Goal: Task Accomplishment & Management: Use online tool/utility

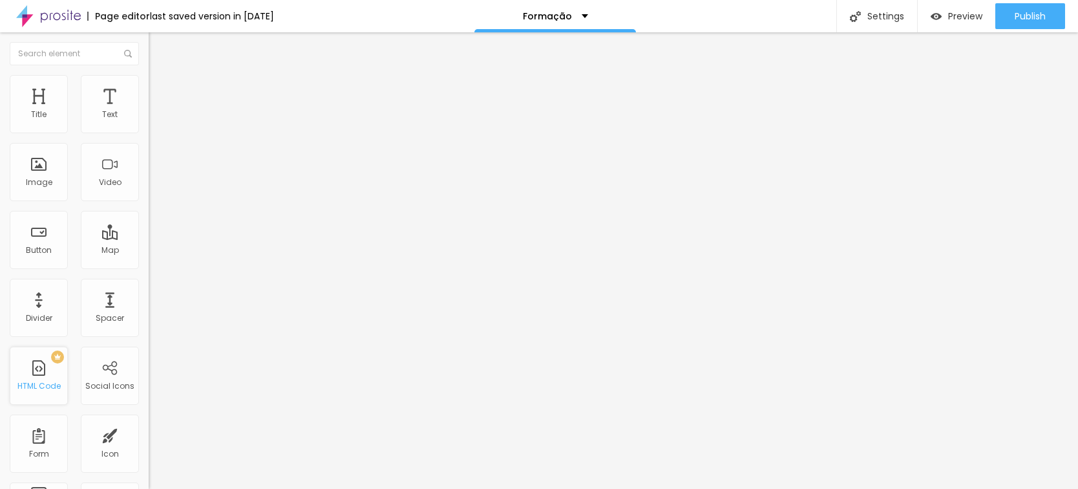
click at [25, 390] on div "HTML Code" at bounding box center [38, 385] width 43 height 9
click at [39, 373] on div "PREMIUM HTML Code" at bounding box center [39, 375] width 58 height 58
click at [44, 390] on div "HTML Code" at bounding box center [38, 385] width 43 height 9
click at [38, 372] on div "PREMIUM HTML Code" at bounding box center [39, 375] width 58 height 58
click at [158, 50] on div "Edit Coluna" at bounding box center [193, 47] width 71 height 10
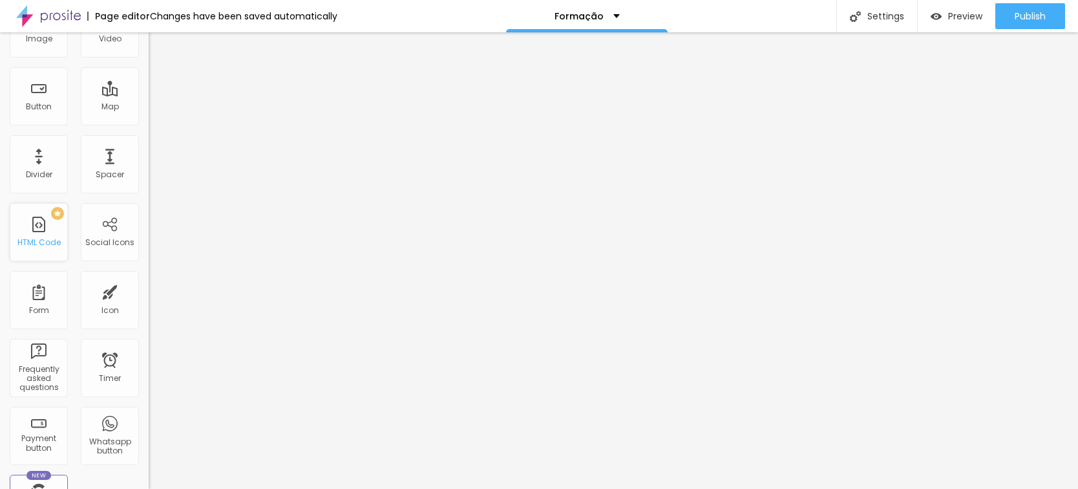
scroll to position [173, 0]
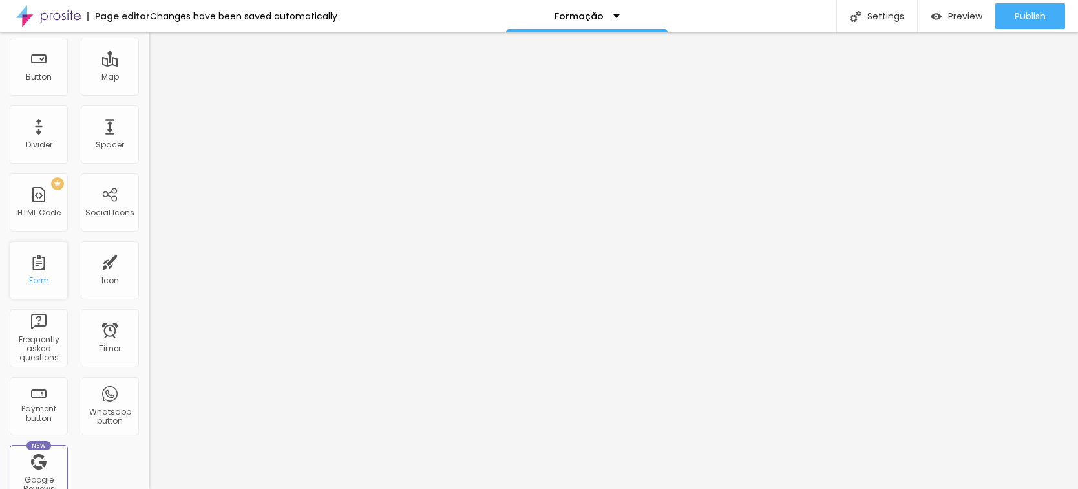
click at [42, 266] on div "Form" at bounding box center [39, 270] width 58 height 58
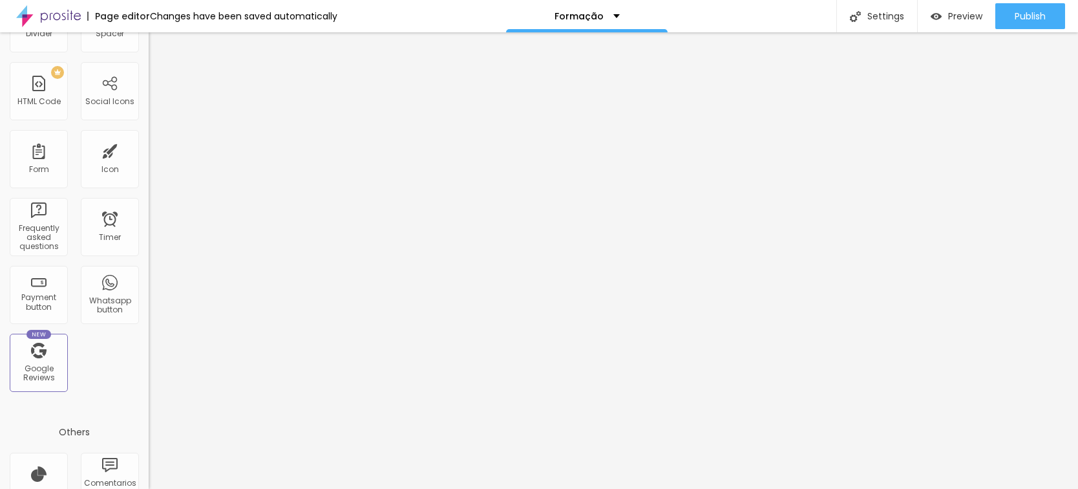
scroll to position [286, 0]
click at [46, 164] on div "Form" at bounding box center [39, 158] width 58 height 58
click at [41, 112] on div "PREMIUM HTML Code" at bounding box center [39, 90] width 58 height 58
click at [31, 167] on div "Form" at bounding box center [39, 168] width 20 height 9
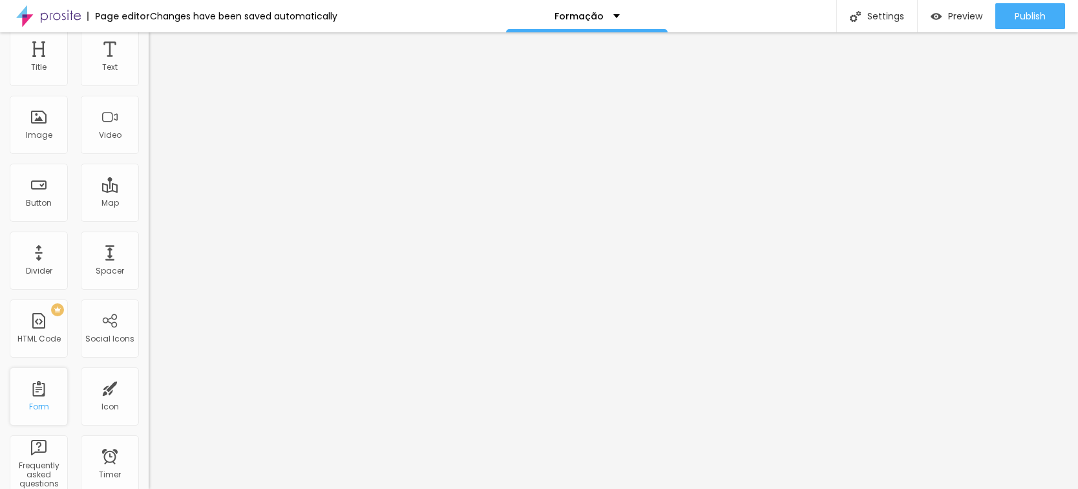
scroll to position [0, 0]
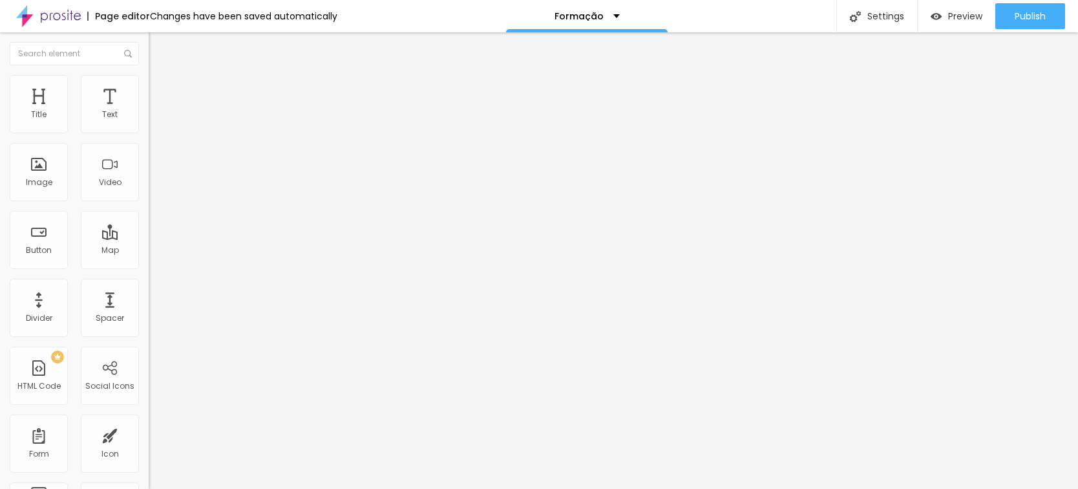
click at [149, 88] on li "Advanced" at bounding box center [223, 94] width 149 height 13
drag, startPoint x: 59, startPoint y: 339, endPoint x: 88, endPoint y: 349, distance: 30.3
drag, startPoint x: 81, startPoint y: 340, endPoint x: -21, endPoint y: 277, distance: 119.6
click at [0, 277] on html "Page editor Changes have been saved automatically Formação Settings Page settin…" at bounding box center [539, 244] width 1078 height 489
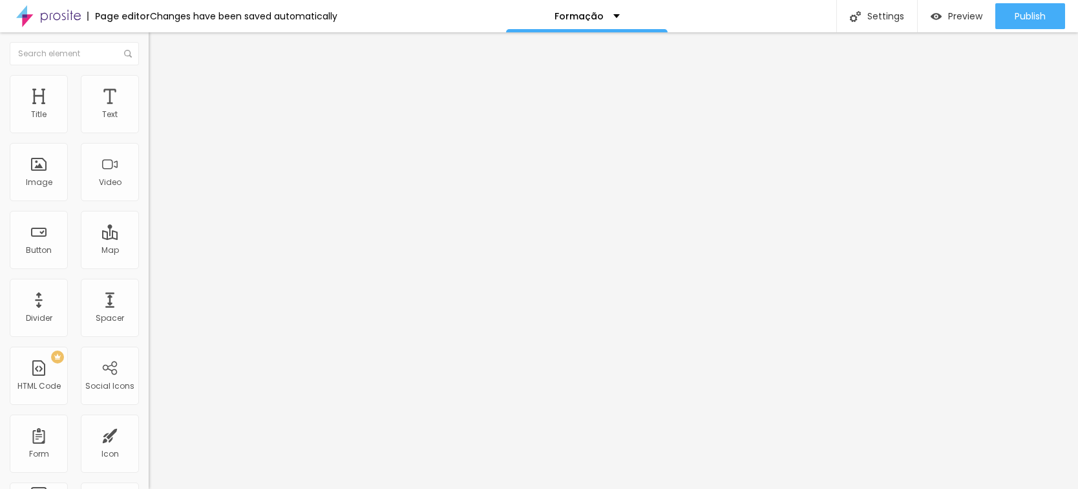
drag, startPoint x: 61, startPoint y: 325, endPoint x: 12, endPoint y: 292, distance: 59.5
click at [149, 85] on li "Style" at bounding box center [223, 81] width 149 height 13
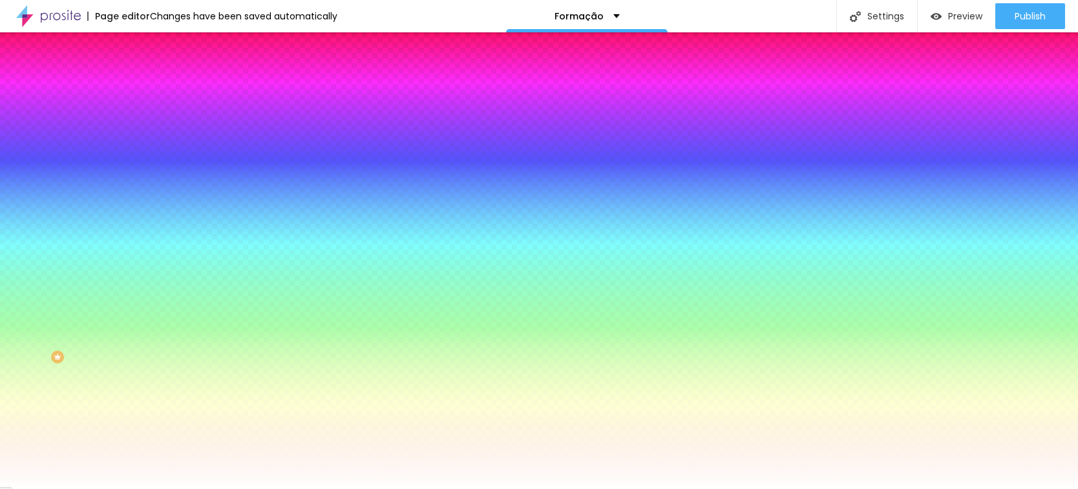
click at [149, 88] on img at bounding box center [155, 94] width 12 height 12
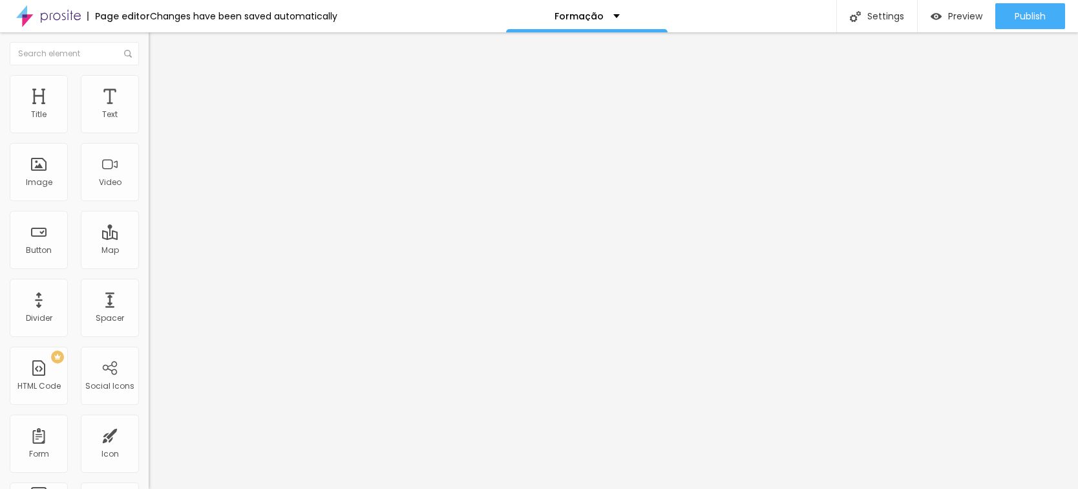
click at [149, 75] on li "Content" at bounding box center [223, 68] width 149 height 13
click at [149, 88] on img at bounding box center [155, 94] width 12 height 12
click at [149, 82] on img at bounding box center [155, 81] width 12 height 12
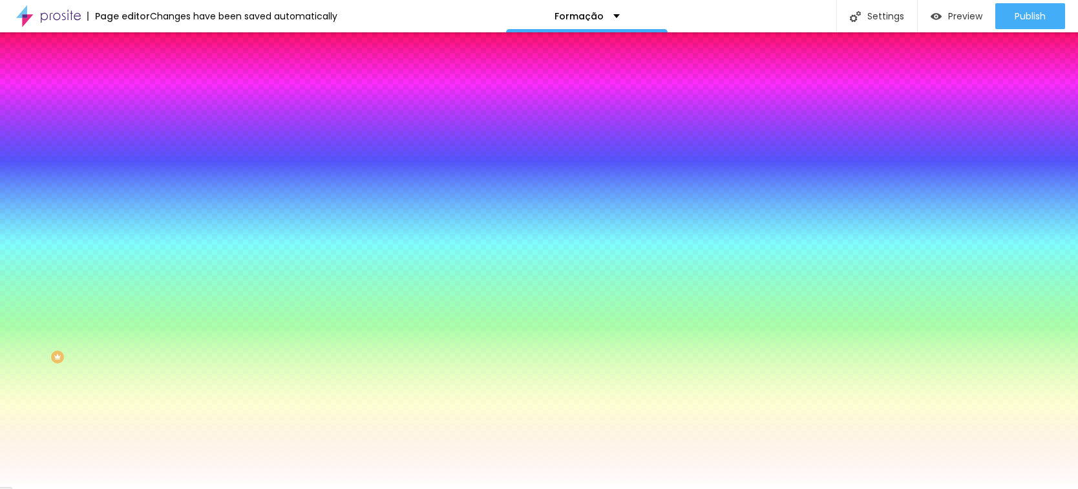
click at [160, 91] on span "Advanced" at bounding box center [181, 96] width 42 height 11
